Goal: Task Accomplishment & Management: Complete application form

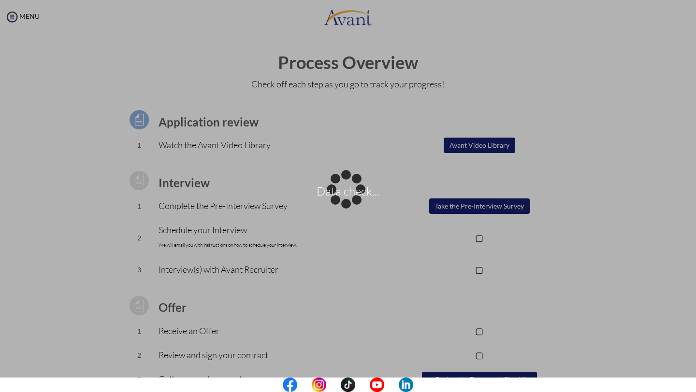
scroll to position [47, 0]
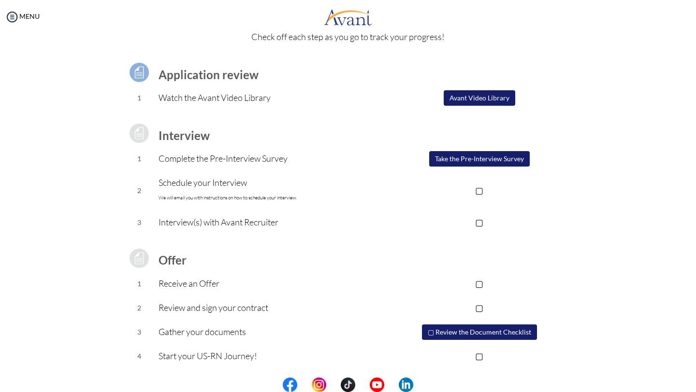
click at [473, 158] on button "Take the Pre-Interview Survey" at bounding box center [479, 158] width 101 height 15
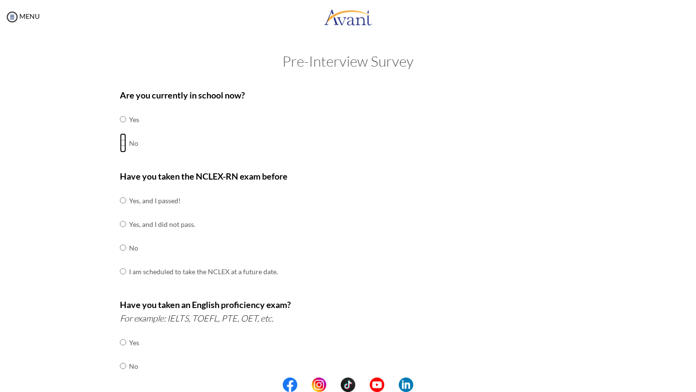
click at [123, 144] on input "radio" at bounding box center [123, 142] width 6 height 19
radio input "true"
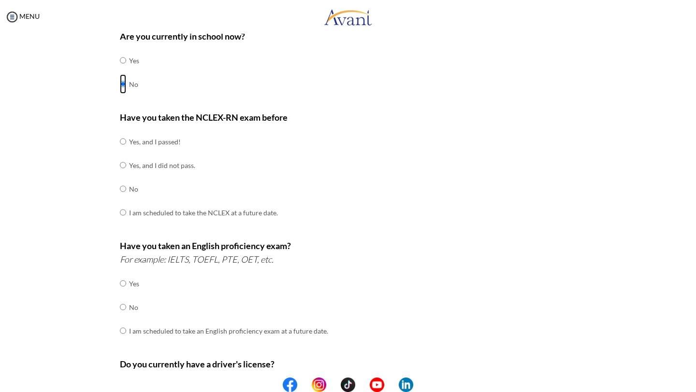
scroll to position [62, 0]
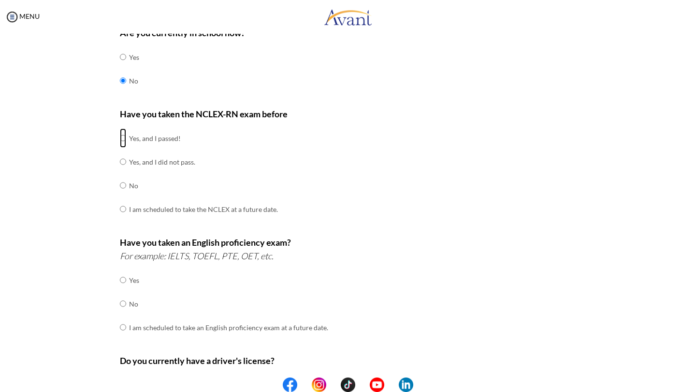
click at [124, 137] on input "radio" at bounding box center [123, 138] width 6 height 19
radio input "true"
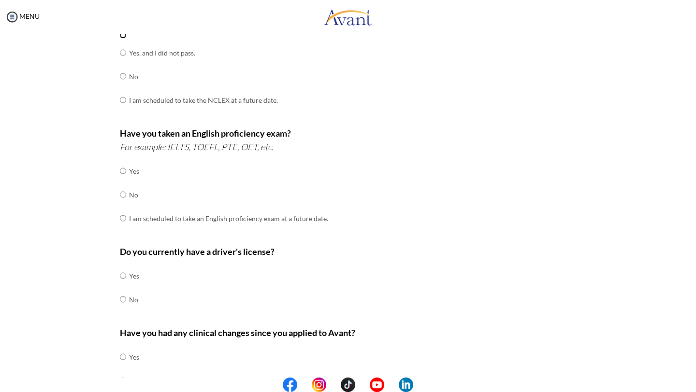
scroll to position [172, 0]
click at [121, 193] on input "radio" at bounding box center [123, 194] width 6 height 19
radio input "true"
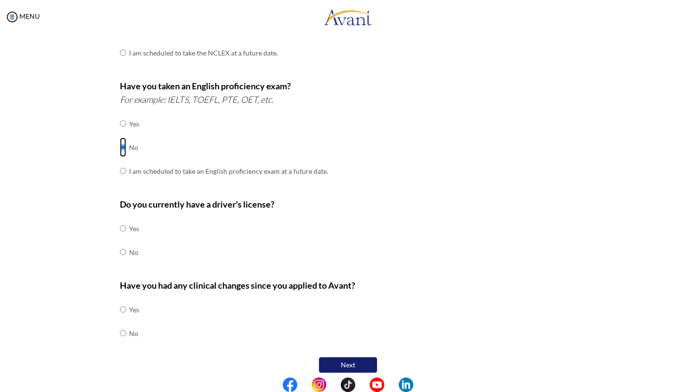
scroll to position [223, 0]
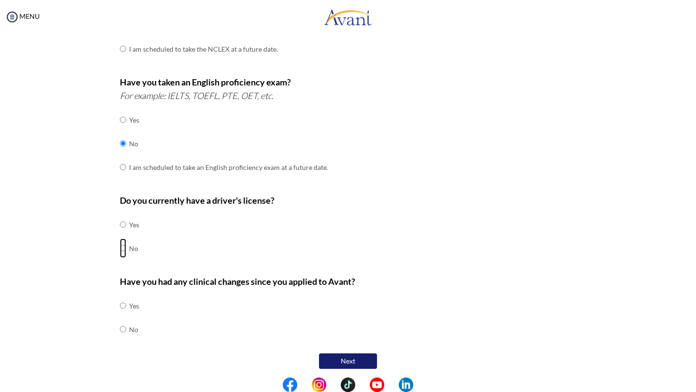
click at [123, 246] on input "radio" at bounding box center [123, 248] width 6 height 19
radio input "true"
click at [123, 326] on input "radio" at bounding box center [123, 329] width 6 height 19
radio input "true"
click at [364, 357] on button "Next" at bounding box center [348, 361] width 58 height 15
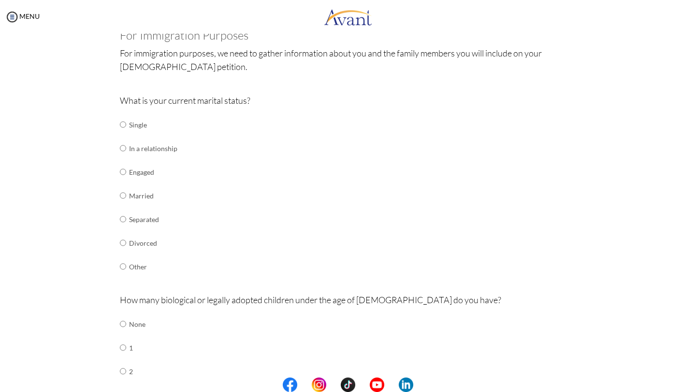
scroll to position [65, 0]
click at [123, 123] on input "radio" at bounding box center [123, 124] width 6 height 19
radio input "true"
click at [121, 148] on input "radio" at bounding box center [123, 147] width 6 height 19
radio input "true"
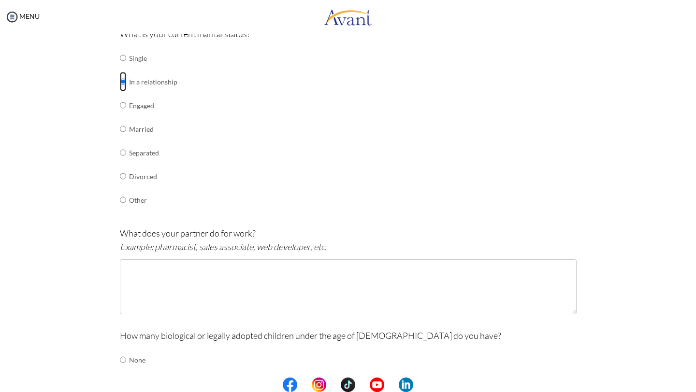
scroll to position [137, 0]
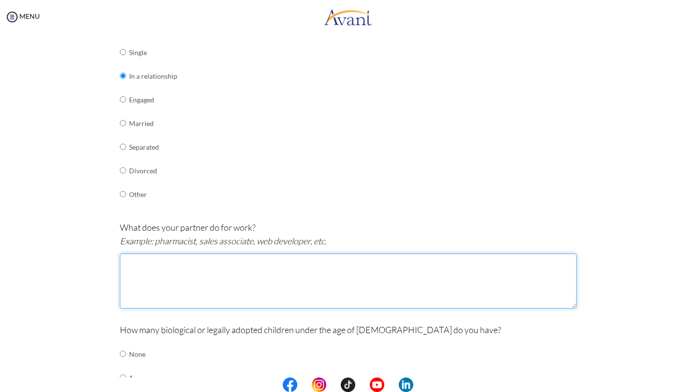
click at [166, 269] on textarea at bounding box center [348, 281] width 457 height 55
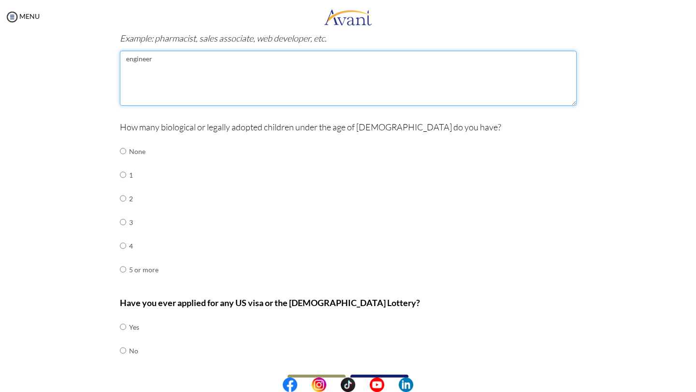
scroll to position [345, 0]
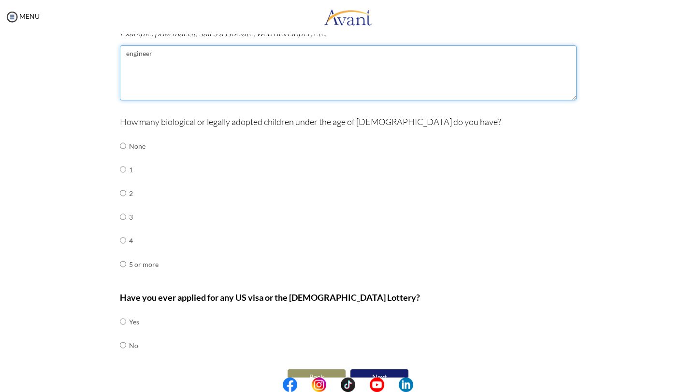
type textarea "engineer"
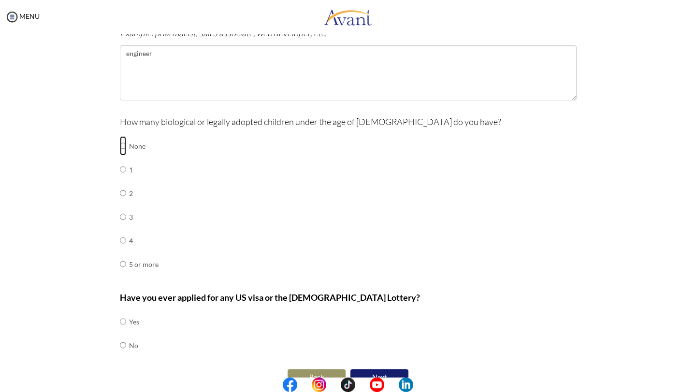
click at [122, 143] on input "radio" at bounding box center [123, 145] width 6 height 19
radio input "true"
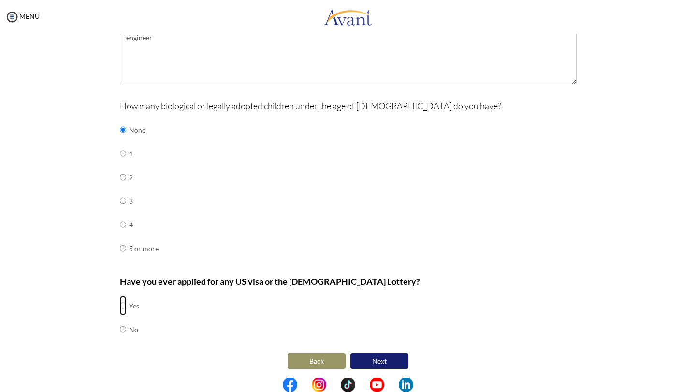
click at [124, 303] on input "radio" at bounding box center [123, 305] width 6 height 19
radio input "true"
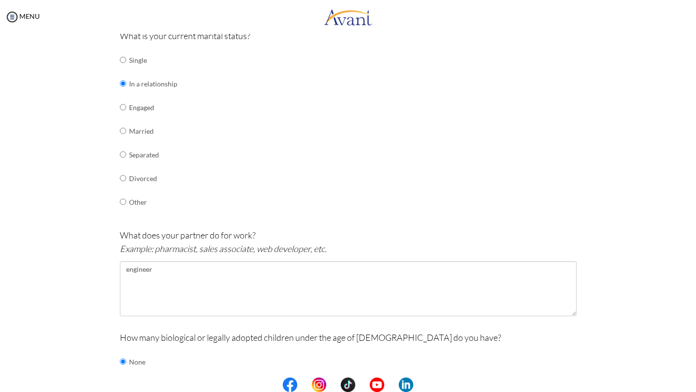
scroll to position [130, 0]
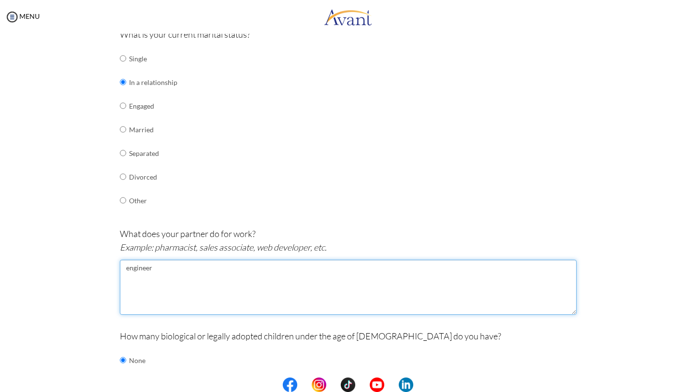
click at [168, 267] on textarea "engineer" at bounding box center [348, 287] width 457 height 55
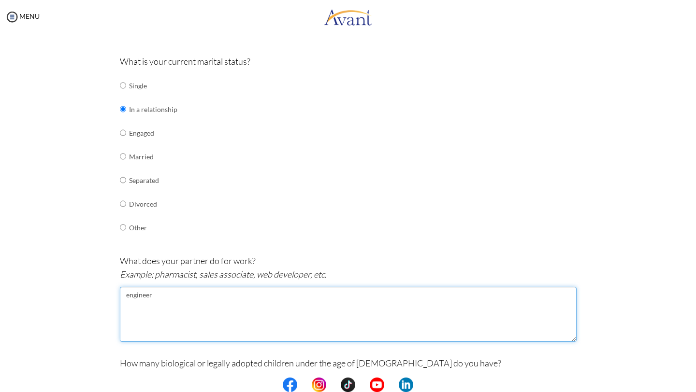
scroll to position [89, 0]
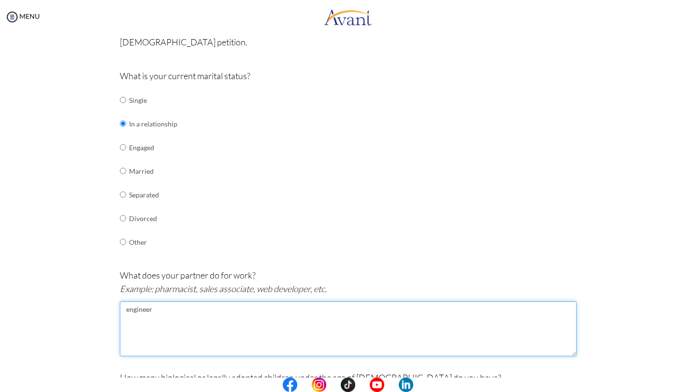
click at [164, 310] on textarea "engineer" at bounding box center [348, 329] width 457 height 55
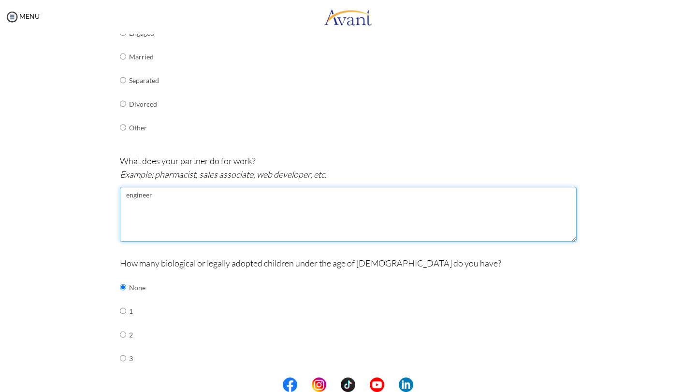
scroll to position [202, 0]
type textarea "e"
type textarea "s"
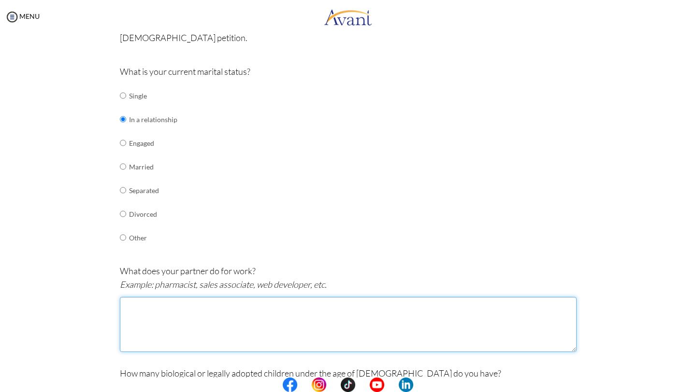
scroll to position [91, 0]
click at [159, 310] on textarea at bounding box center [348, 326] width 457 height 55
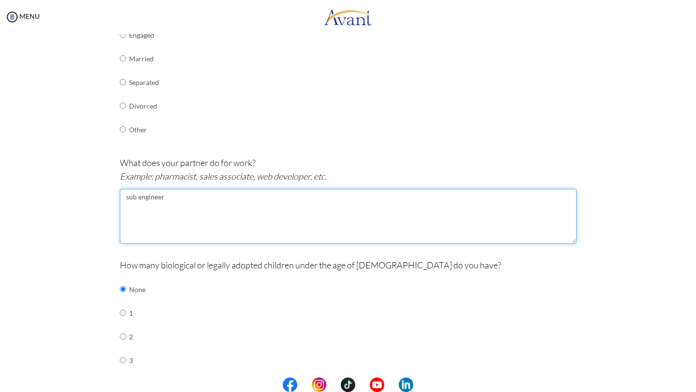
scroll to position [203, 0]
click at [126, 198] on textarea "sub engineer" at bounding box center [348, 215] width 457 height 55
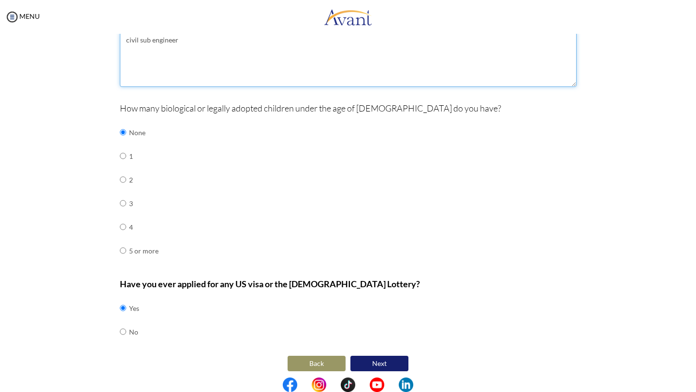
scroll to position [361, 0]
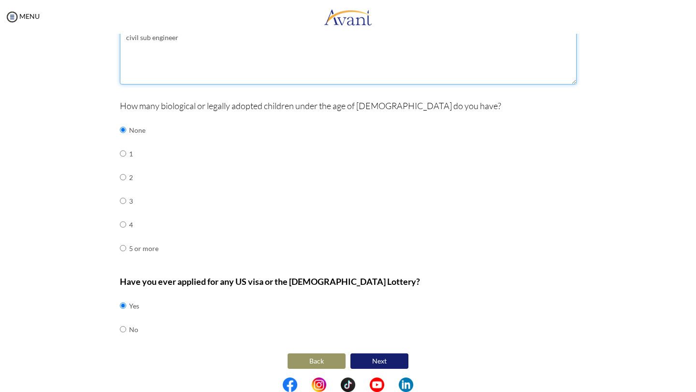
type textarea "civil sub engineer"
click at [376, 356] on button "Next" at bounding box center [379, 361] width 58 height 15
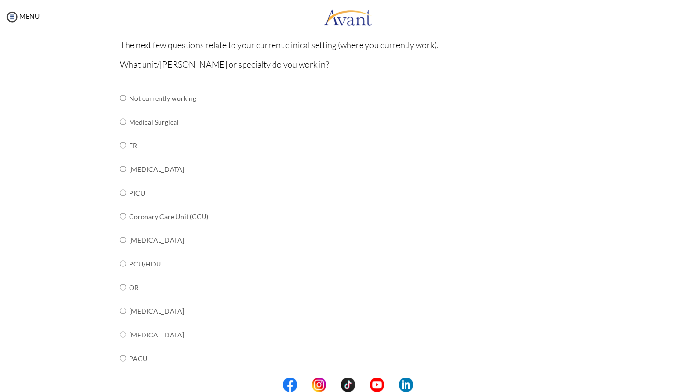
scroll to position [86, 0]
click at [123, 123] on input "radio" at bounding box center [123, 123] width 6 height 19
radio input "true"
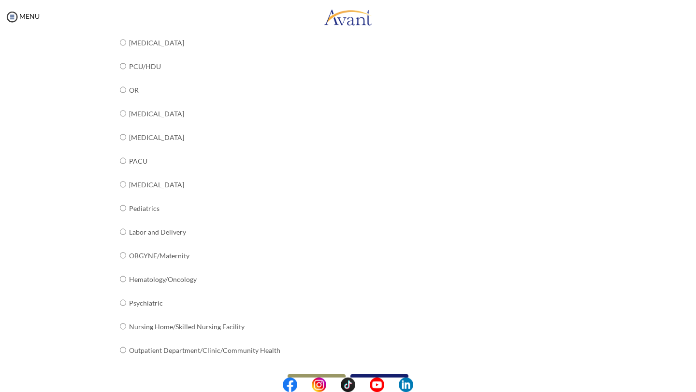
scroll to position [304, 0]
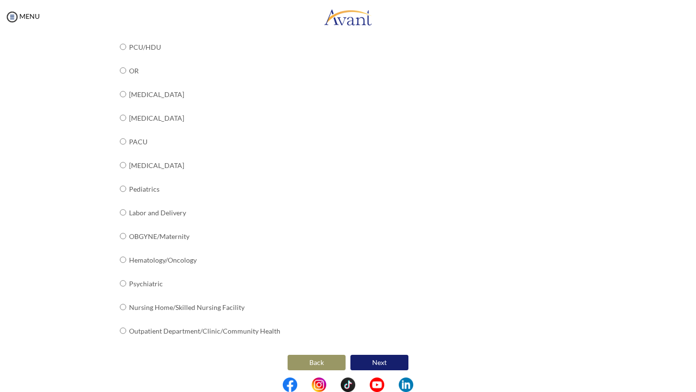
click at [378, 356] on button "Next" at bounding box center [379, 362] width 58 height 15
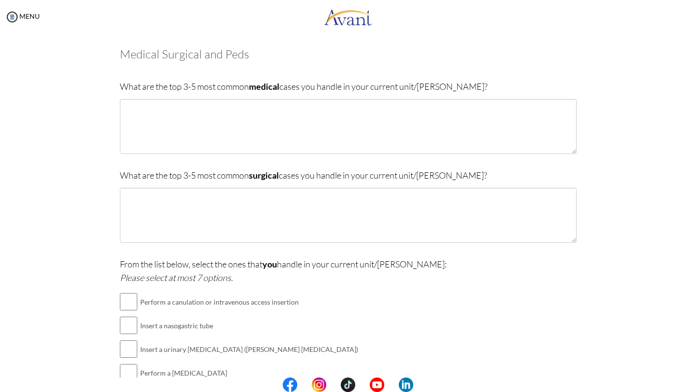
scroll to position [43, 0]
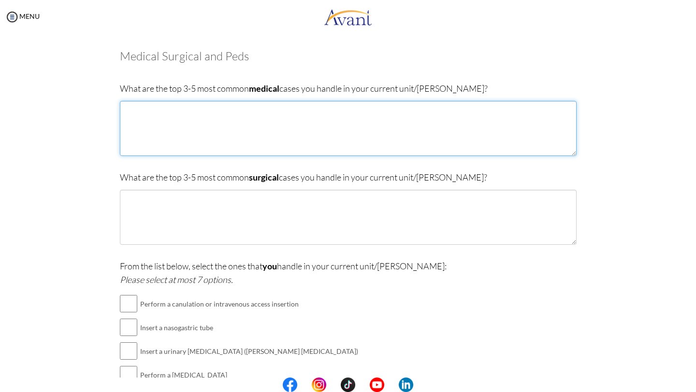
click at [200, 119] on textarea at bounding box center [348, 128] width 457 height 55
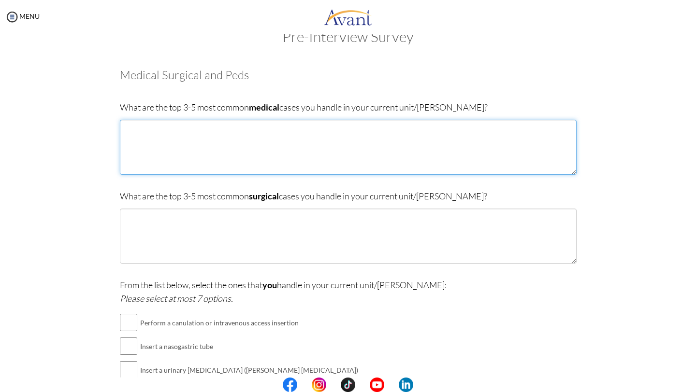
scroll to position [0, 0]
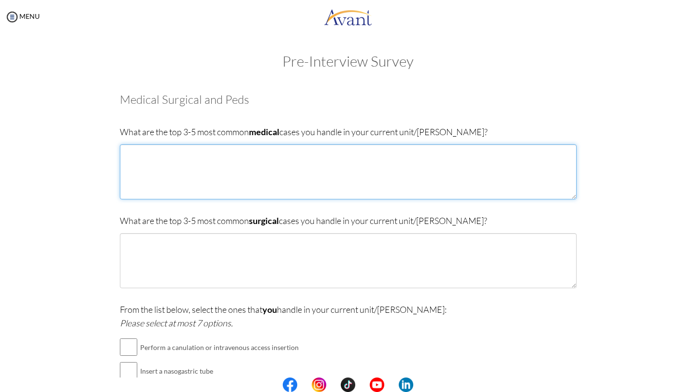
click at [164, 159] on textarea at bounding box center [348, 171] width 457 height 55
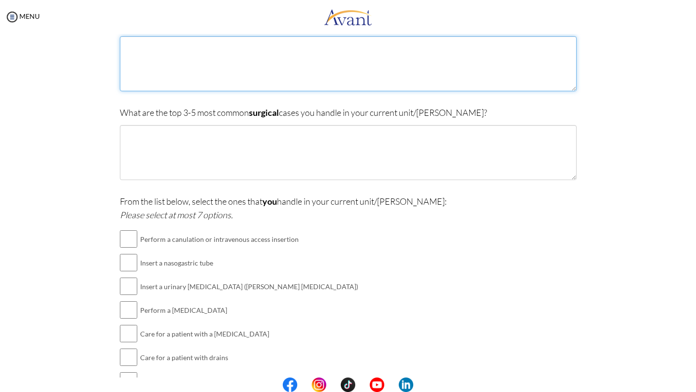
scroll to position [107, 0]
click at [169, 55] on textarea at bounding box center [348, 65] width 457 height 55
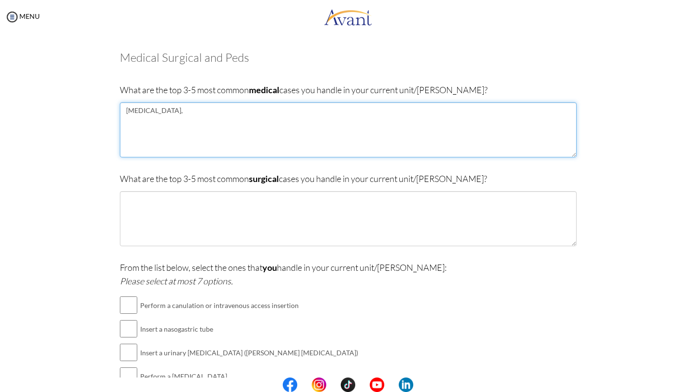
scroll to position [35, 0]
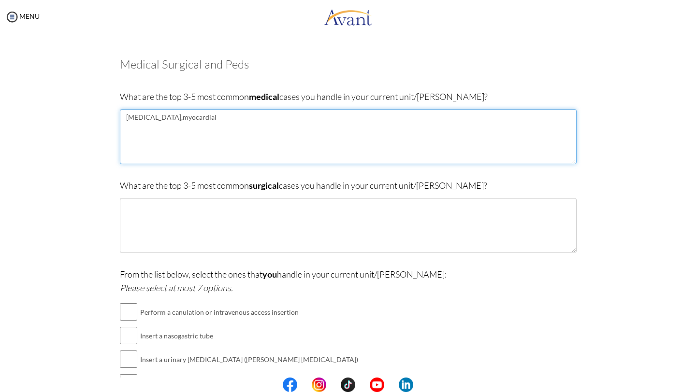
click at [152, 118] on textarea "[MEDICAL_DATA],myocardial" at bounding box center [348, 136] width 457 height 55
click at [143, 117] on textarea "[MEDICAL_DATA],myocardial" at bounding box center [348, 136] width 457 height 55
click at [140, 118] on textarea "[MEDICAL_DATA], myocardial" at bounding box center [348, 136] width 457 height 55
click at [145, 118] on textarea "[MEDICAL_DATA] , myocardial" at bounding box center [348, 136] width 457 height 55
click at [179, 118] on textarea "[MEDICAL_DATA] ,myocardial" at bounding box center [348, 136] width 457 height 55
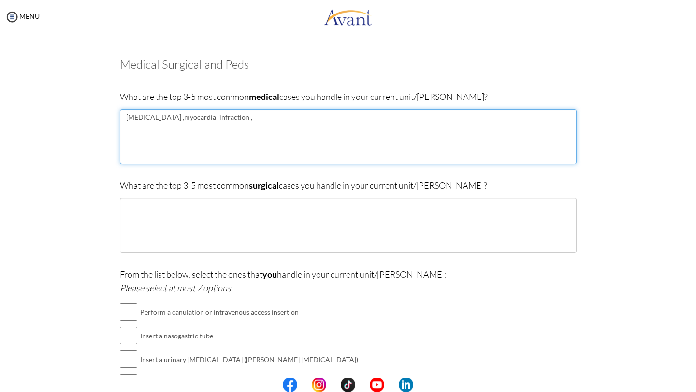
click at [188, 116] on textarea "[MEDICAL_DATA] ,myocardial infraction ," at bounding box center [348, 136] width 457 height 55
click at [190, 118] on textarea "[MEDICAL_DATA] ,myocardial infaction ," at bounding box center [348, 136] width 457 height 55
click at [188, 116] on textarea "[MEDICAL_DATA] ,myocardial infaction ," at bounding box center [348, 136] width 457 height 55
click at [213, 121] on textarea "[MEDICAL_DATA] ,myocardial [MEDICAL_DATA] ," at bounding box center [348, 136] width 457 height 55
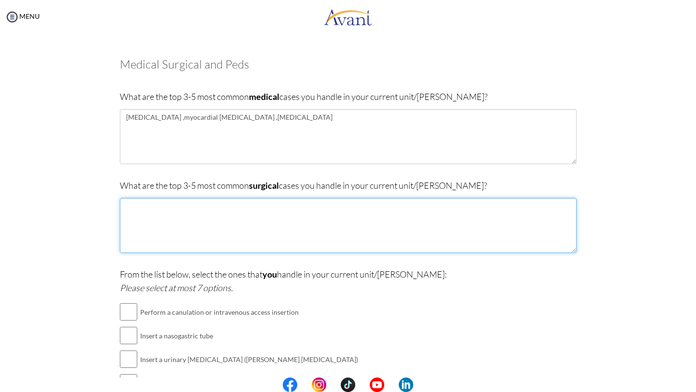
click at [128, 204] on textarea at bounding box center [348, 225] width 457 height 55
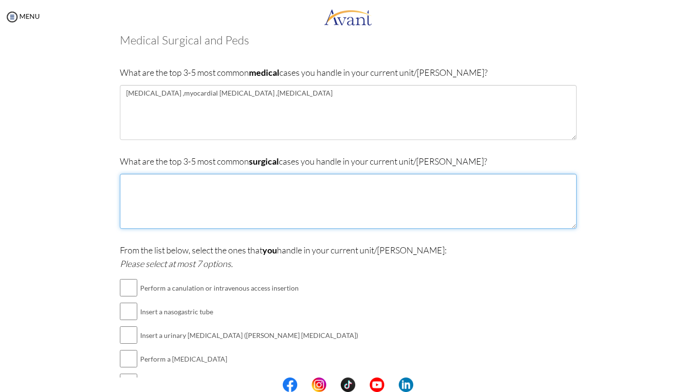
scroll to position [59, 0]
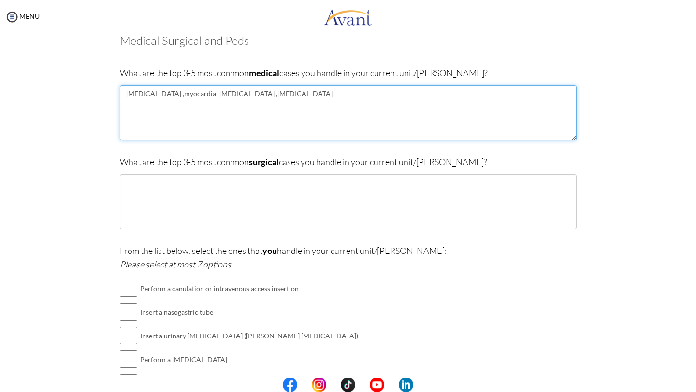
click at [254, 100] on textarea "[MEDICAL_DATA] ,myocardial [MEDICAL_DATA] ,[MEDICAL_DATA]" at bounding box center [348, 113] width 457 height 55
type textarea "[MEDICAL_DATA] ,myocardial [MEDICAL_DATA] ,[MEDICAL_DATA] mellitus"
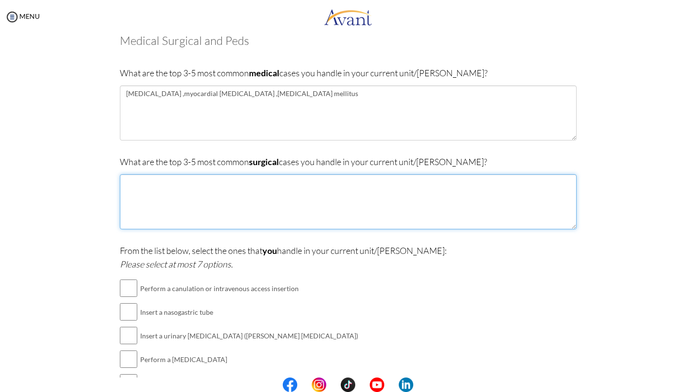
click at [157, 182] on textarea at bounding box center [348, 201] width 457 height 55
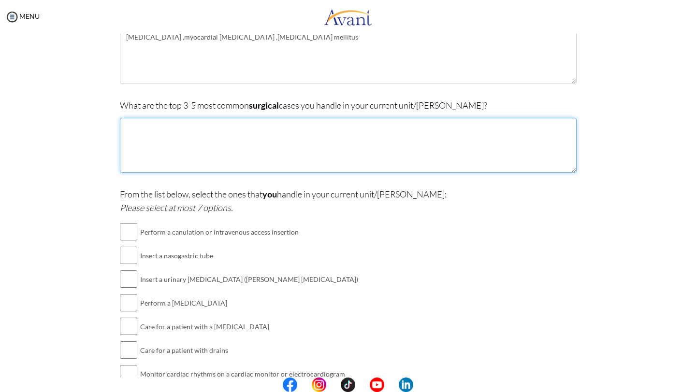
scroll to position [121, 0]
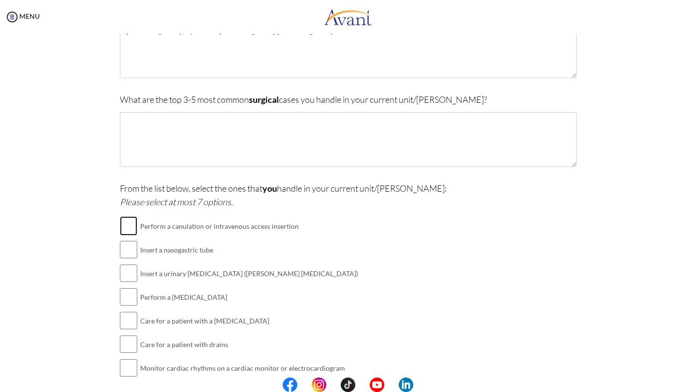
click at [131, 226] on input "checkbox" at bounding box center [128, 226] width 17 height 19
checkbox input "true"
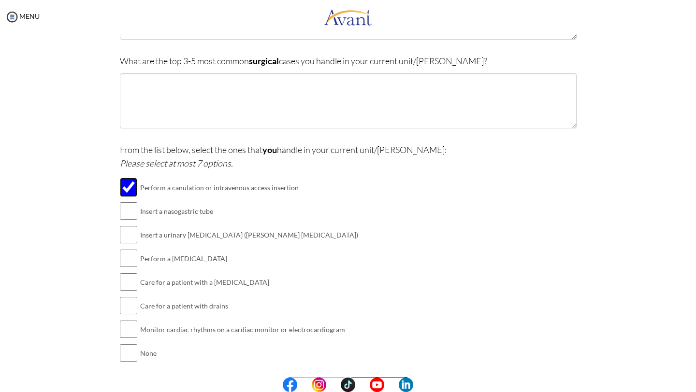
scroll to position [163, 0]
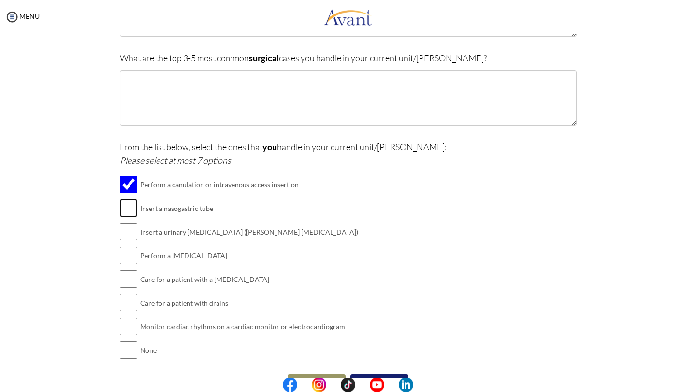
click at [127, 206] on input "checkbox" at bounding box center [128, 208] width 17 height 19
checkbox input "true"
click at [130, 237] on input "checkbox" at bounding box center [128, 231] width 17 height 19
checkbox input "true"
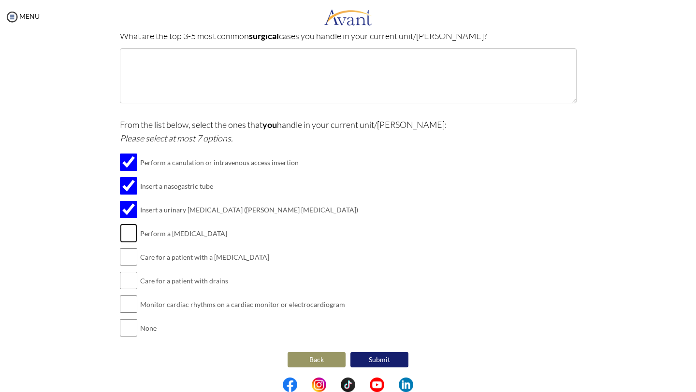
click at [123, 231] on input "checkbox" at bounding box center [128, 233] width 17 height 19
checkbox input "true"
click at [129, 257] on input "checkbox" at bounding box center [128, 256] width 17 height 19
checkbox input "true"
click at [128, 275] on input "checkbox" at bounding box center [128, 280] width 17 height 19
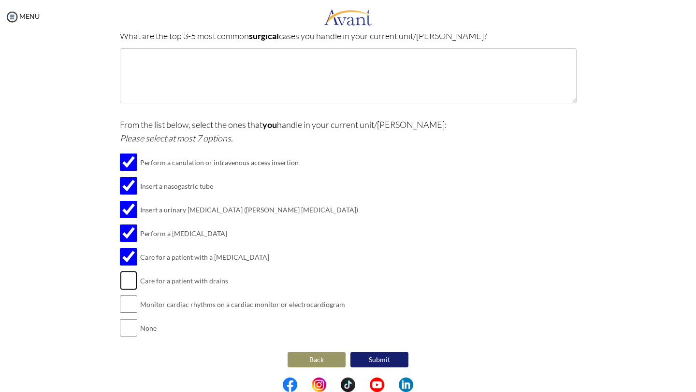
checkbox input "true"
click at [133, 302] on input "checkbox" at bounding box center [128, 304] width 17 height 19
checkbox input "true"
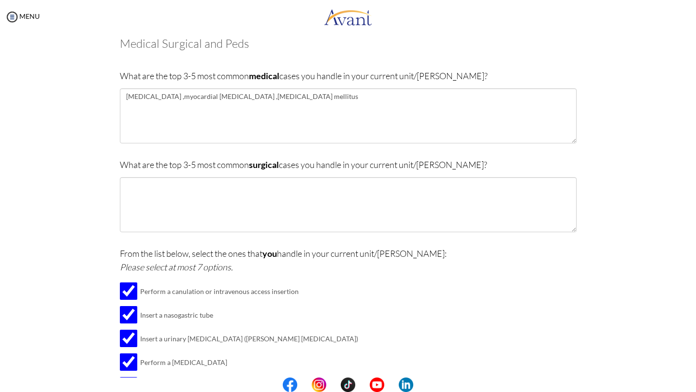
scroll to position [53, 0]
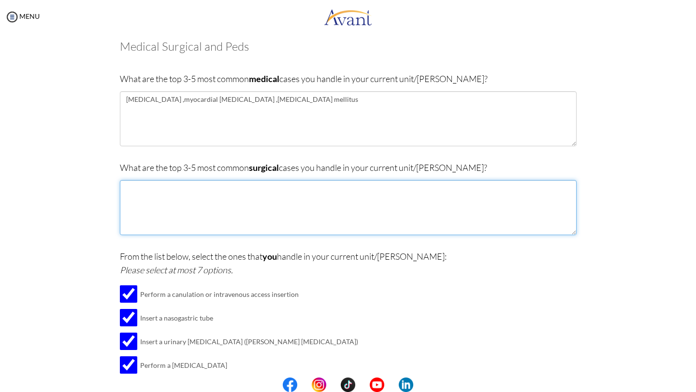
click at [191, 191] on textarea at bounding box center [348, 207] width 457 height 55
type textarea "[MEDICAL_DATA],"
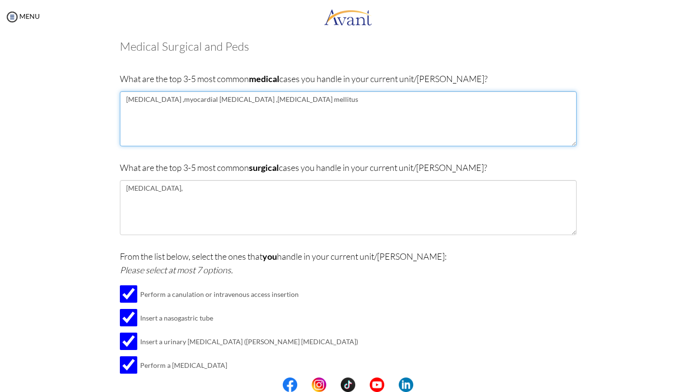
click at [144, 101] on textarea "[MEDICAL_DATA] ,myocardial [MEDICAL_DATA] ,[MEDICAL_DATA] mellitus" at bounding box center [348, 118] width 457 height 55
click at [208, 98] on textarea "[MEDICAL_DATA], myocardial [MEDICAL_DATA] ,[MEDICAL_DATA] mellitus" at bounding box center [348, 118] width 457 height 55
type textarea "[MEDICAL_DATA], myocardial [MEDICAL_DATA], [MEDICAL_DATA] mellitus"
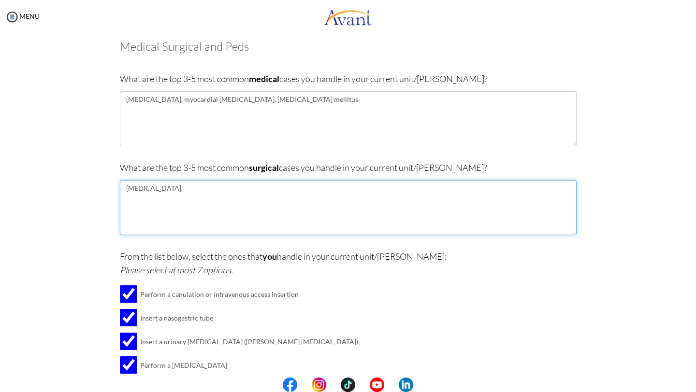
click at [179, 189] on textarea "[MEDICAL_DATA]," at bounding box center [348, 207] width 457 height 55
click at [227, 201] on textarea "[MEDICAL_DATA], [MEDICAL_DATA] repar, [MEDICAL_DATA]" at bounding box center [348, 207] width 457 height 55
type textarea "[MEDICAL_DATA], [MEDICAL_DATA] repar, [MEDICAL_DATA]"
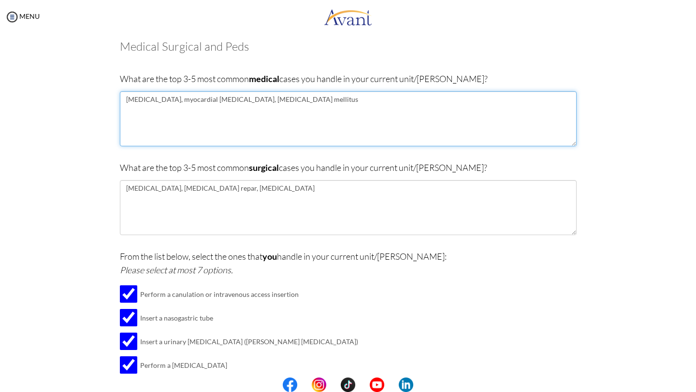
click at [150, 116] on textarea "[MEDICAL_DATA], myocardial [MEDICAL_DATA], [MEDICAL_DATA] mellitus" at bounding box center [348, 118] width 457 height 55
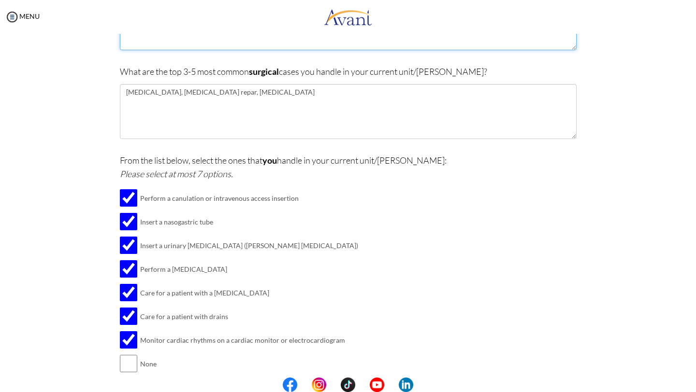
scroll to position [185, 0]
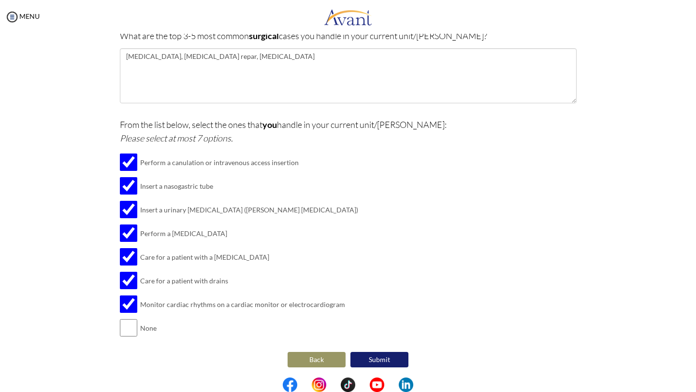
type textarea "[MEDICAL_DATA], myocardial [MEDICAL_DATA], [MEDICAL_DATA] mellitus, [MEDICAL_DA…"
click at [392, 356] on button "Submit" at bounding box center [379, 359] width 58 height 15
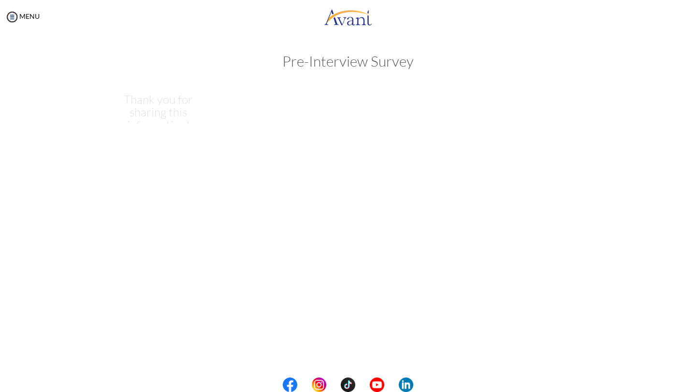
scroll to position [0, 0]
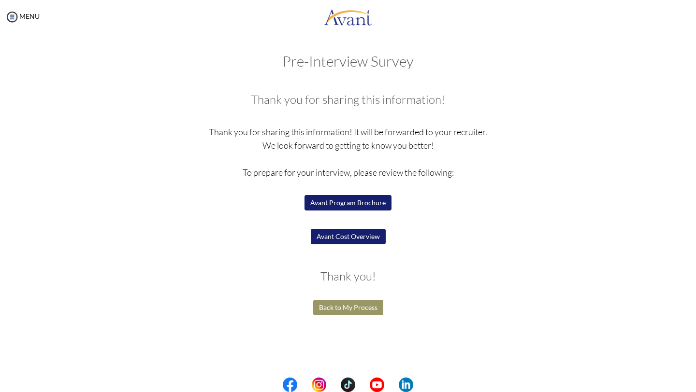
click at [360, 312] on button "Back to My Process" at bounding box center [348, 307] width 70 height 15
